Goal: Navigation & Orientation: Find specific page/section

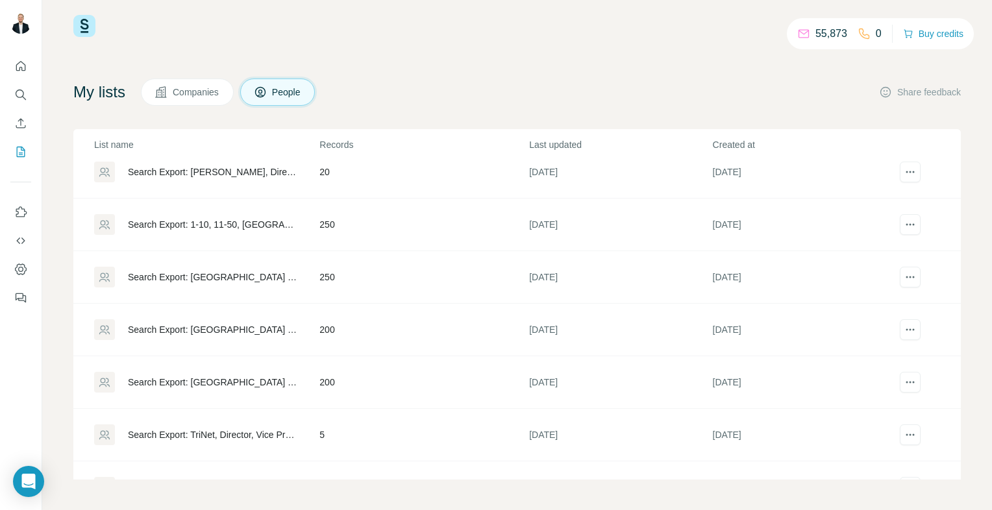
scroll to position [1149, 0]
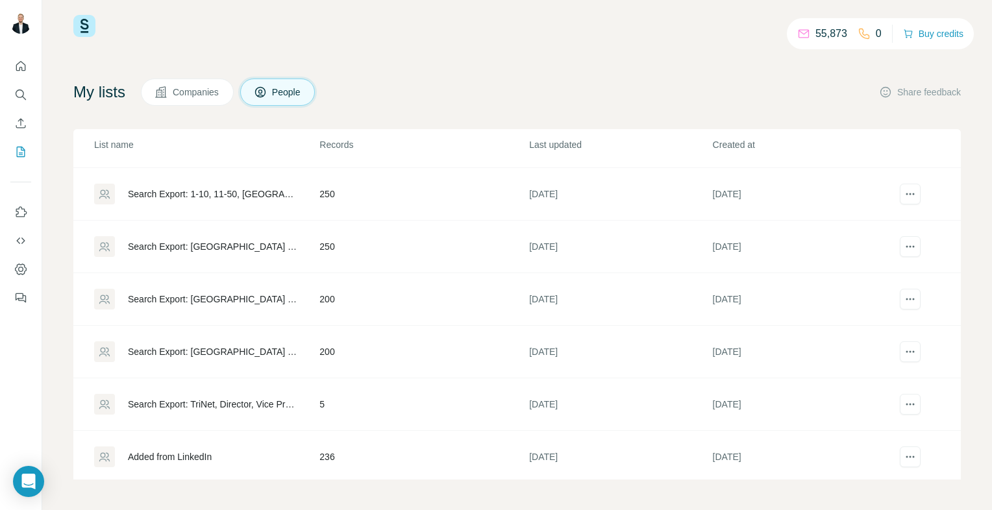
click at [278, 407] on div "Search Export: TriNet, Director, Vice President, CXO - [DATE] 06:53" at bounding box center [206, 404] width 224 height 21
click at [371, 395] on td "5" at bounding box center [424, 404] width 210 height 53
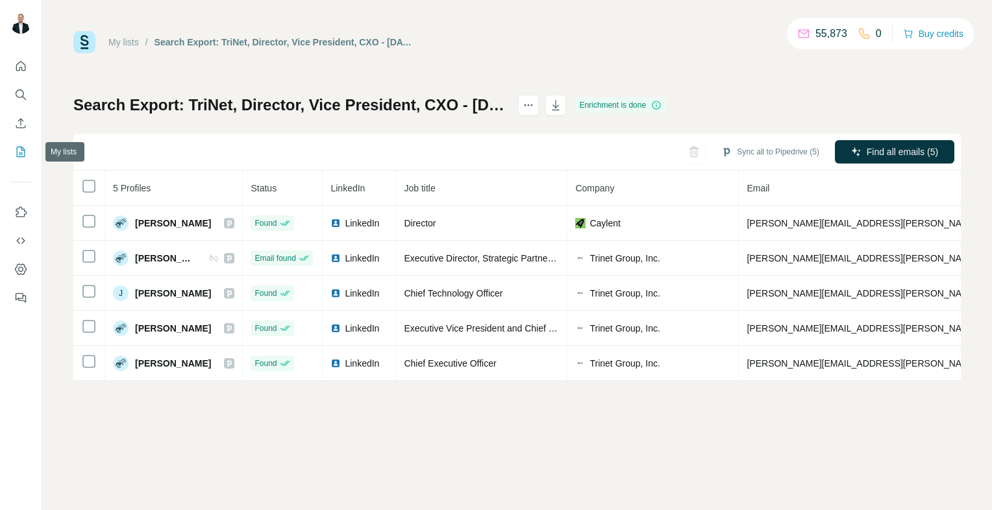
click at [10, 151] on button "My lists" at bounding box center [20, 151] width 21 height 23
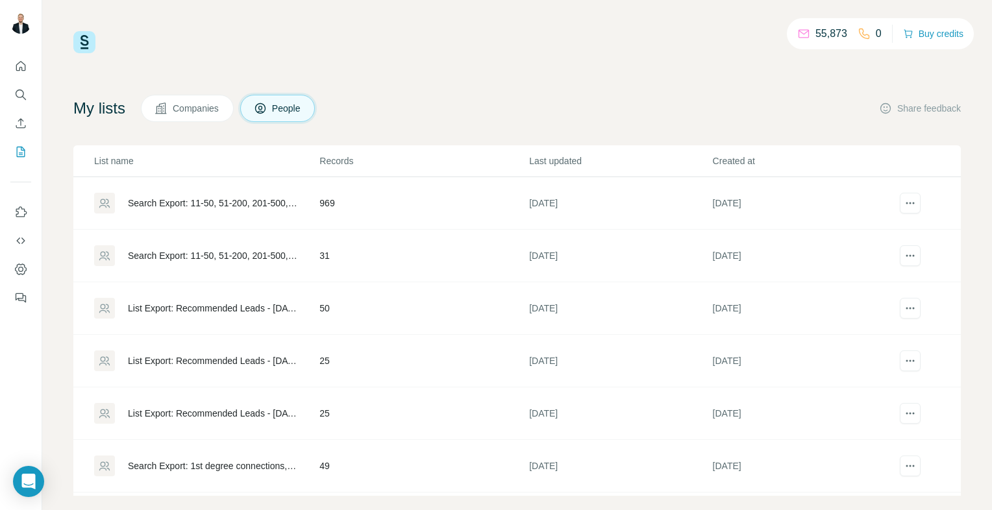
scroll to position [16, 0]
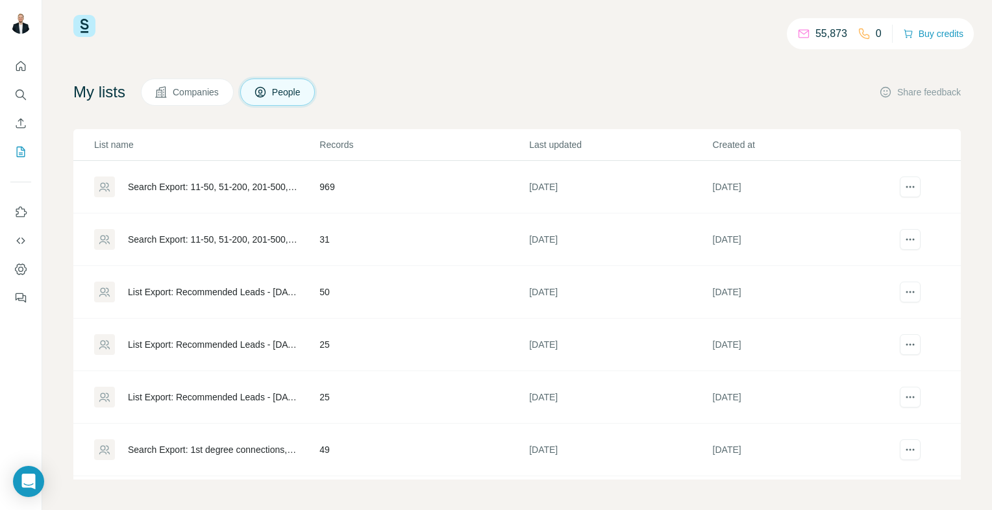
click at [402, 390] on td "25" at bounding box center [424, 397] width 210 height 53
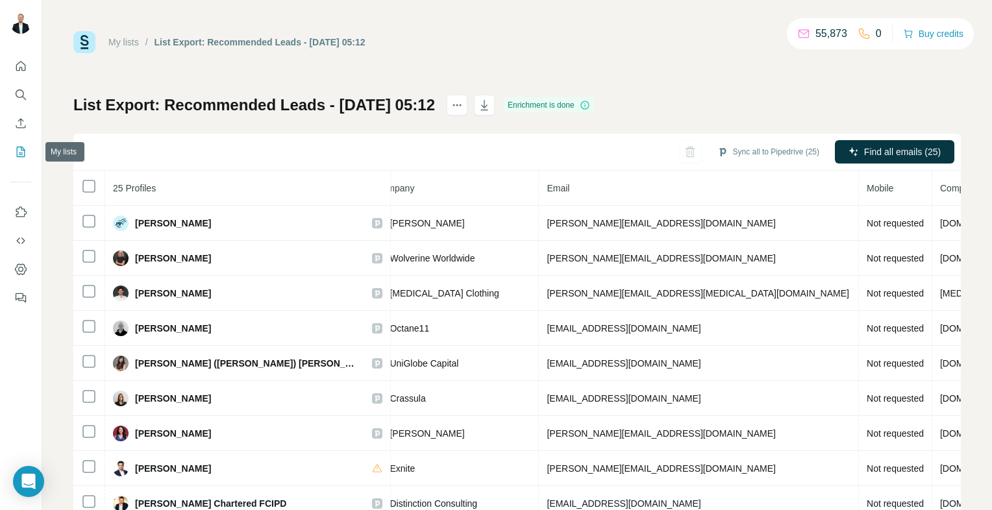
click at [27, 157] on button "My lists" at bounding box center [20, 151] width 21 height 23
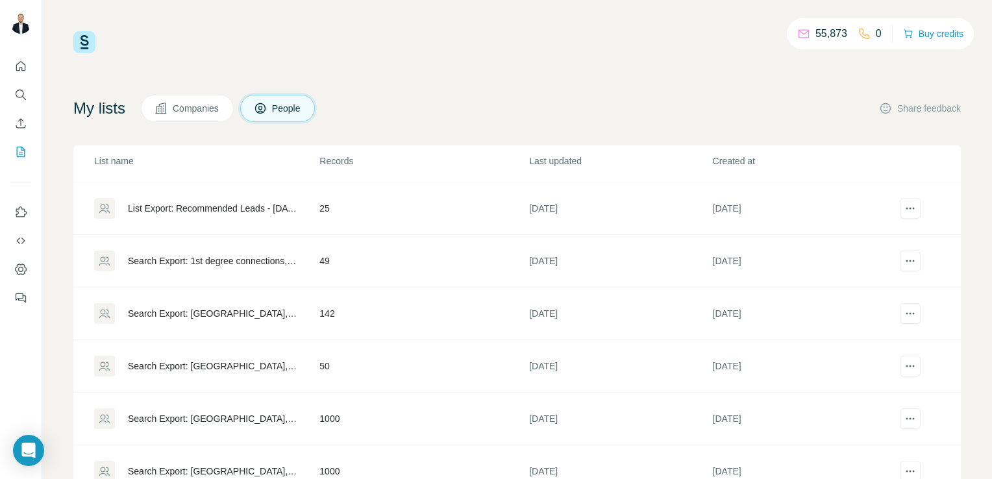
scroll to position [205, 0]
